Goal: Information Seeking & Learning: Learn about a topic

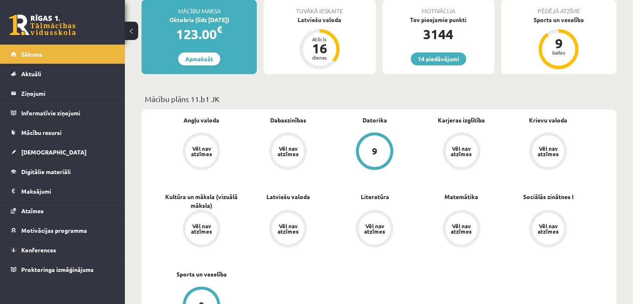
scroll to position [166, 0]
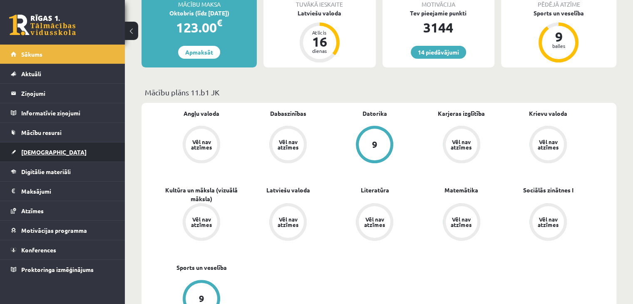
click at [45, 152] on span "[DEMOGRAPHIC_DATA]" at bounding box center [53, 151] width 65 height 7
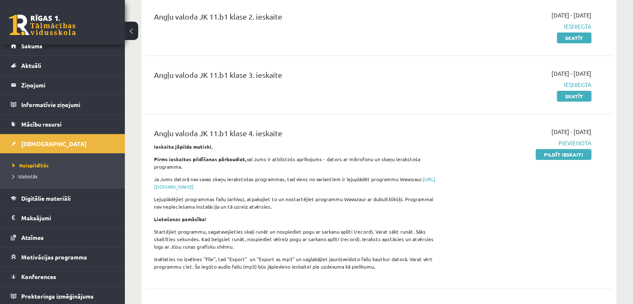
scroll to position [9, 0]
click at [353, 125] on div "Angļu valoda JK 11.b1 klase 4. ieskaite Ieskaite jāpilda mutiski. Pirms ieskait…" at bounding box center [379, 201] width 466 height 164
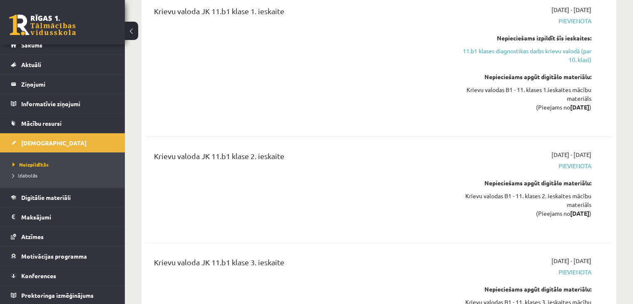
scroll to position [1897, 0]
click at [533, 63] on link "11.b1 klases diagnostikas darbs krievu valodā (par 10. klasi)" at bounding box center [522, 54] width 137 height 17
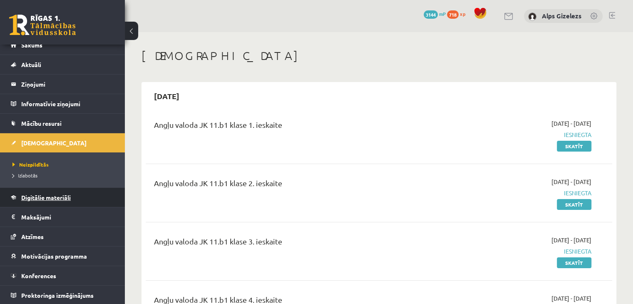
click at [48, 198] on span "Digitālie materiāli" at bounding box center [45, 196] width 49 height 7
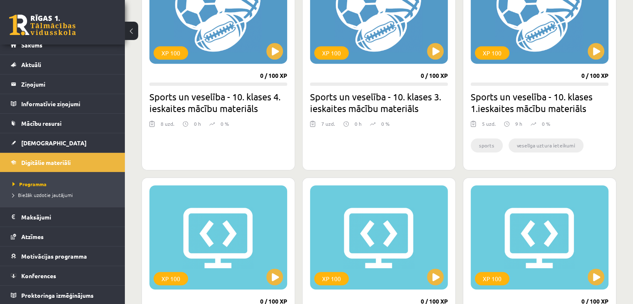
scroll to position [599, 0]
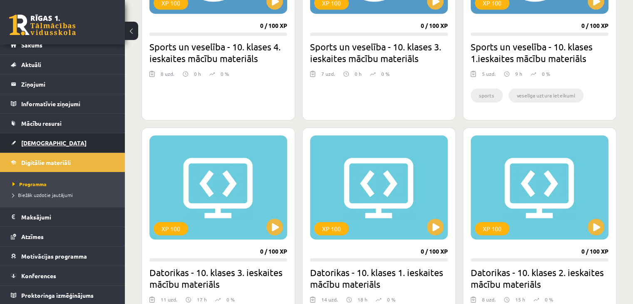
click at [43, 137] on link "[DEMOGRAPHIC_DATA]" at bounding box center [63, 142] width 104 height 19
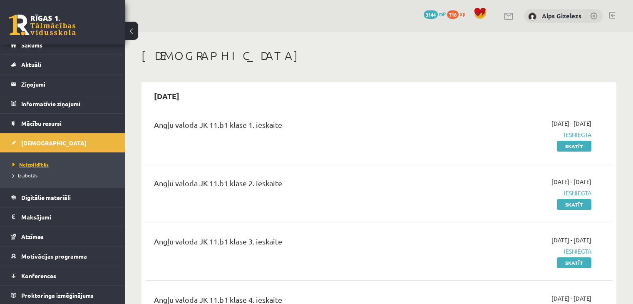
click at [40, 163] on span "Neizpildītās" at bounding box center [30, 164] width 36 height 7
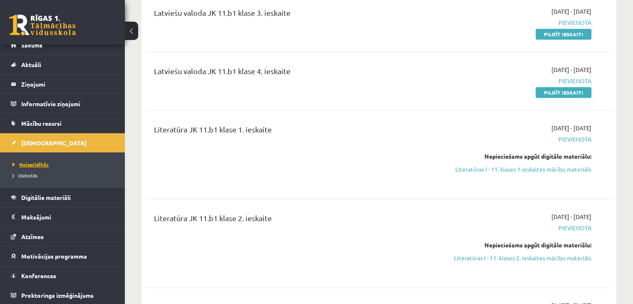
scroll to position [749, 0]
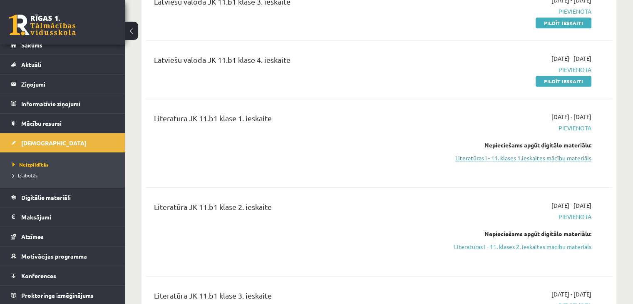
click at [556, 153] on link "Literatūras I - 11. klases 1.ieskaites mācību materiāls" at bounding box center [522, 157] width 137 height 9
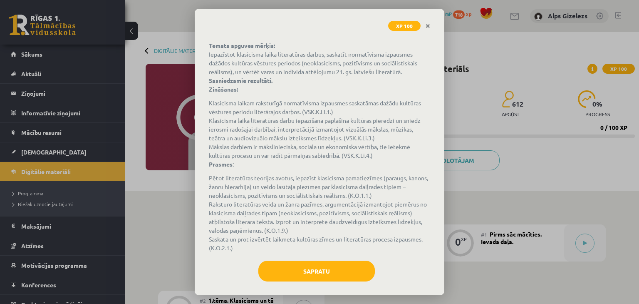
scroll to position [52, 0]
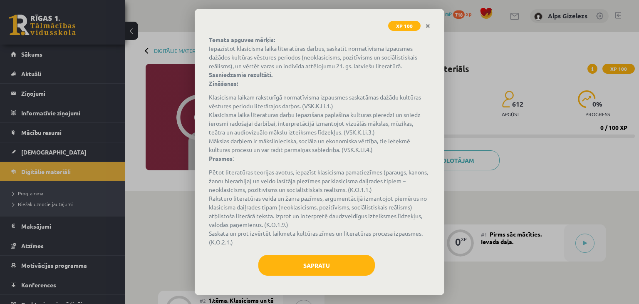
click at [225, 49] on p "Temata apguves mērķis: Iepazīstot klasicisma laika literatūras darbus, saskatīt…" at bounding box center [319, 61] width 221 height 52
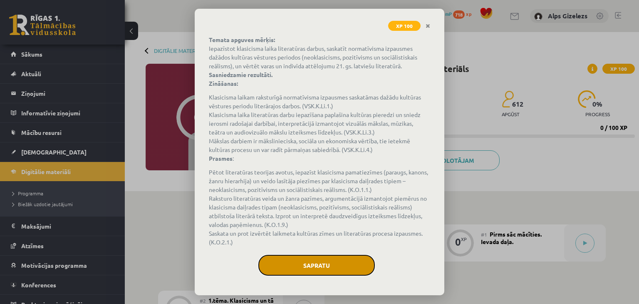
click at [278, 264] on button "Sapratu" at bounding box center [316, 265] width 116 height 21
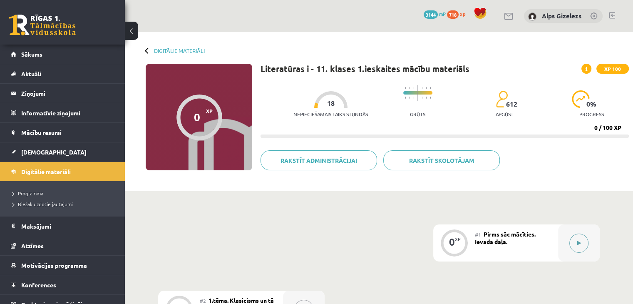
click at [587, 237] on div at bounding box center [579, 242] width 42 height 37
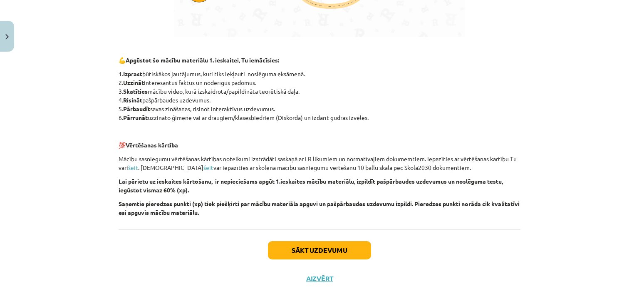
scroll to position [566, 0]
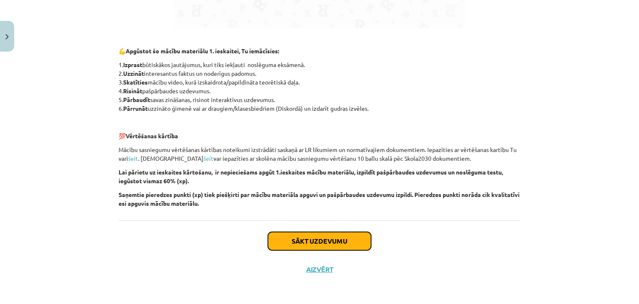
click at [354, 235] on button "Sākt uzdevumu" at bounding box center [319, 241] width 103 height 18
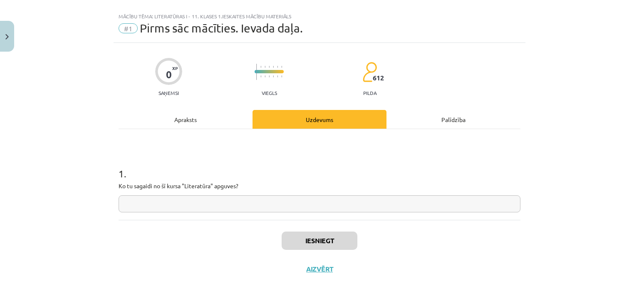
scroll to position [12, 0]
click at [279, 196] on input "text" at bounding box center [320, 203] width 402 height 17
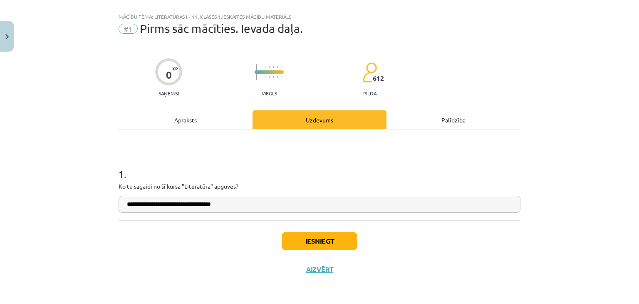
type input "**********"
click at [306, 240] on button "Iesniegt" at bounding box center [320, 241] width 76 height 18
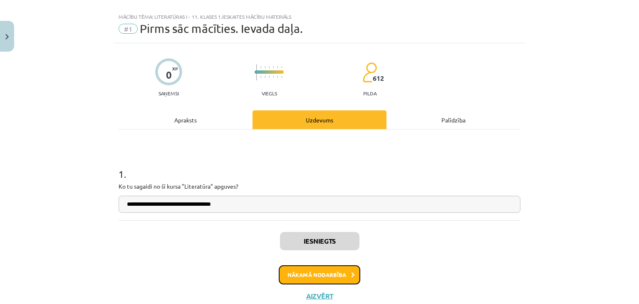
click at [303, 270] on button "Nākamā nodarbība" at bounding box center [320, 274] width 82 height 19
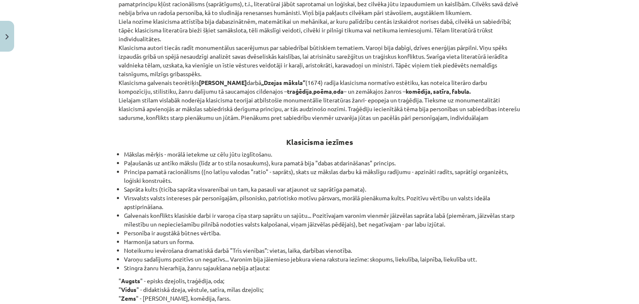
scroll to position [614, 0]
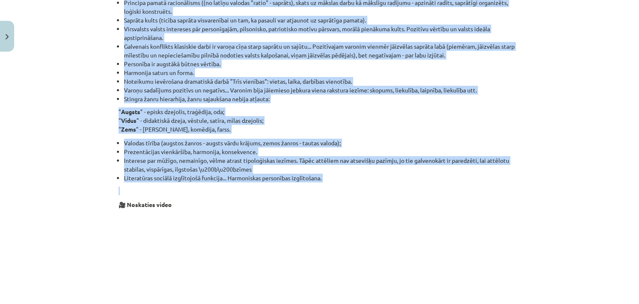
drag, startPoint x: 114, startPoint y: 131, endPoint x: 355, endPoint y: 181, distance: 245.7
copy div "Loremips: Dolorsitam - consect adipisci, elit seddoeius temporin utl etdolor ma…"
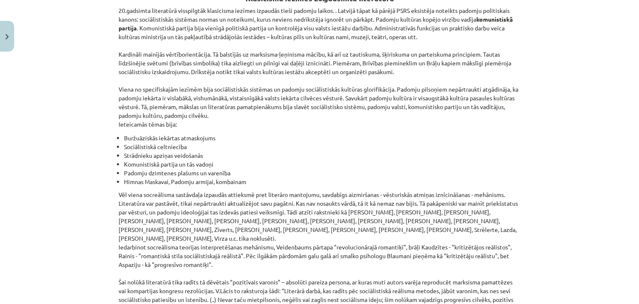
scroll to position [1909, 0]
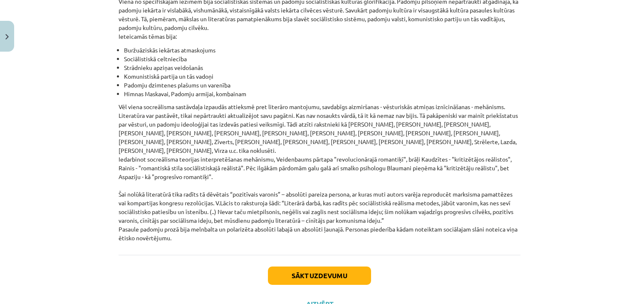
drag, startPoint x: 115, startPoint y: 94, endPoint x: 381, endPoint y: 205, distance: 288.6
copy div "Lorem ip dolorsitamet consectetu adipiscinge seddoeiu te Inci Utlabor Etdolor (…"
click at [350, 266] on button "Sākt uzdevumu" at bounding box center [319, 275] width 103 height 18
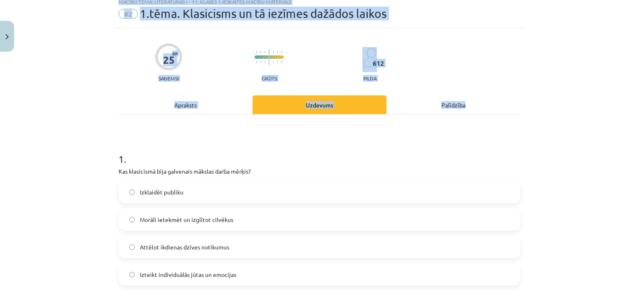
scroll to position [21, 0]
